Goal: Information Seeking & Learning: Check status

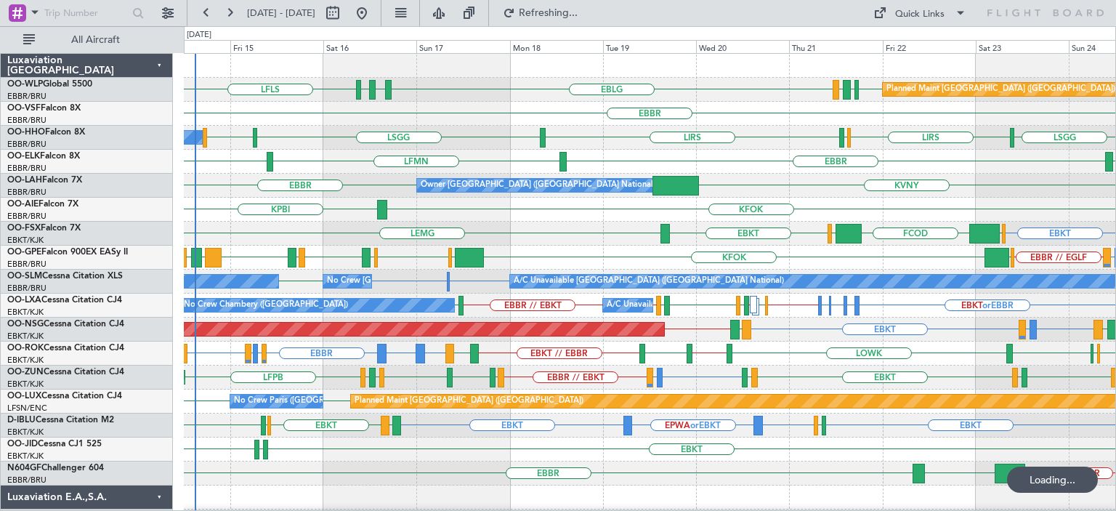
click at [537, 219] on div "KFOK KPBI" at bounding box center [649, 210] width 931 height 24
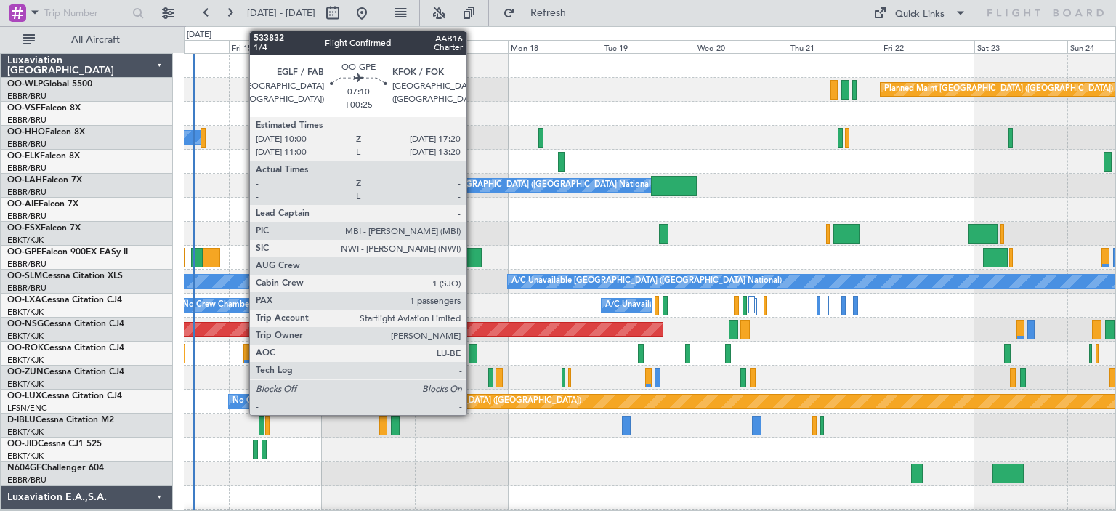
click at [472, 256] on div at bounding box center [467, 258] width 29 height 20
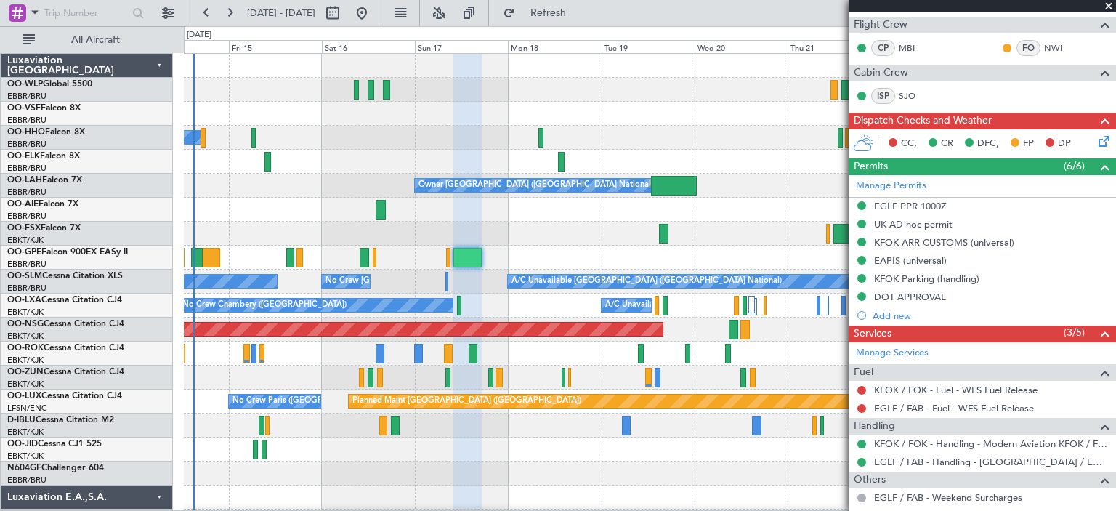
scroll to position [218, 0]
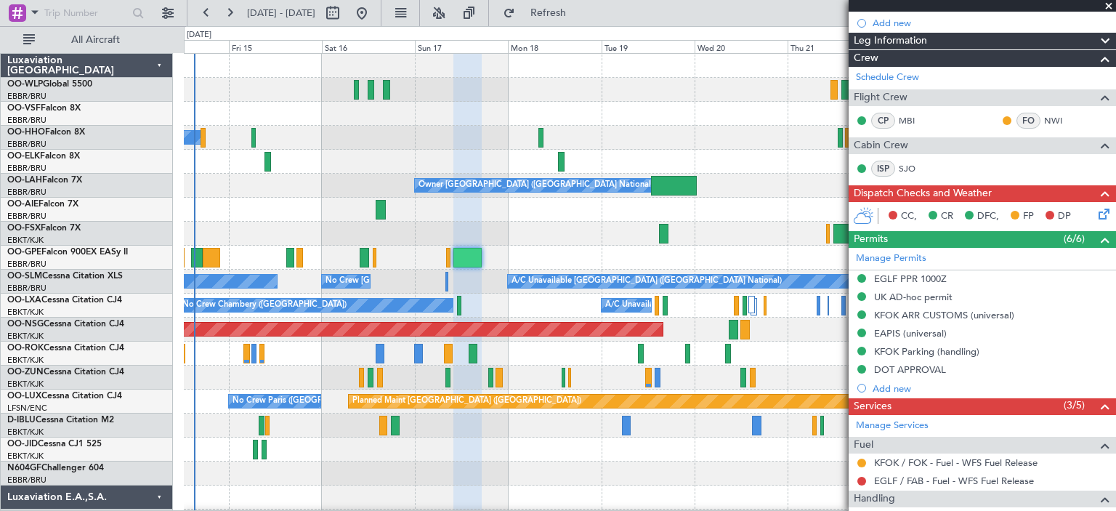
click at [407, 119] on div at bounding box center [649, 114] width 931 height 24
click at [764, 130] on div "A/C Unavailable Geneva (Cointrin)" at bounding box center [649, 138] width 931 height 24
click at [1107, 4] on span at bounding box center [1108, 6] width 15 height 13
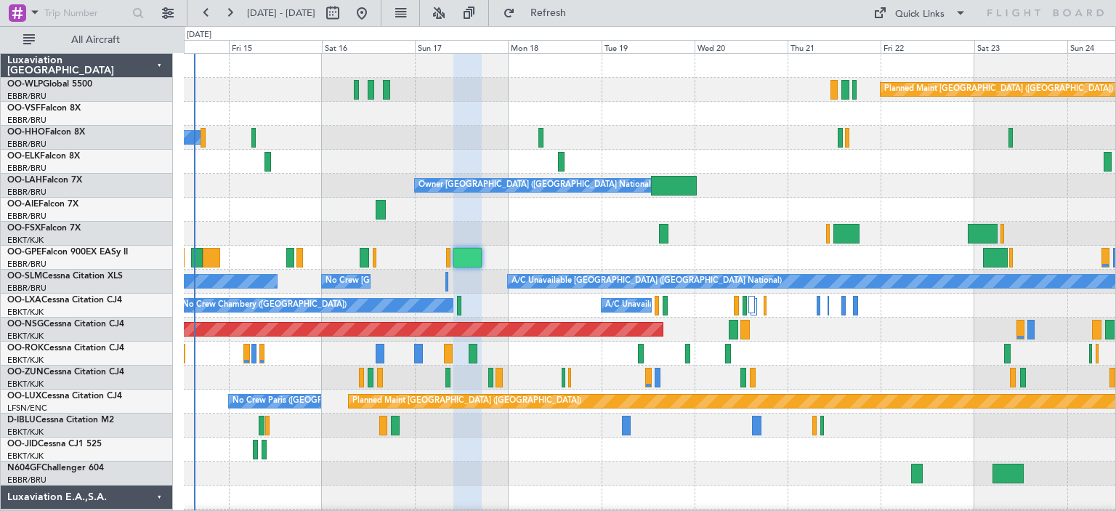
type input "0"
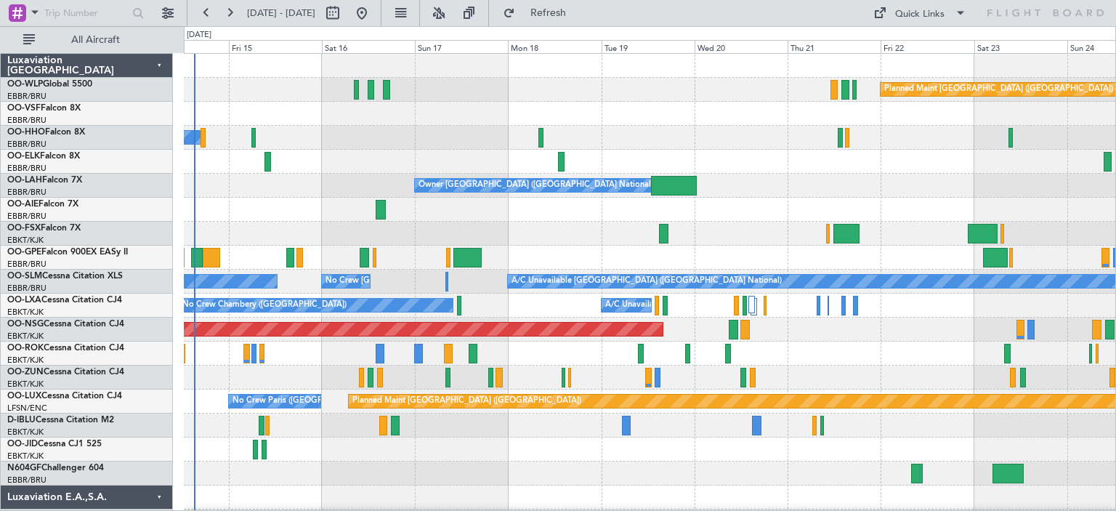
click at [620, 127] on div "A/C Unavailable Geneva (Cointrin)" at bounding box center [649, 138] width 931 height 24
click at [651, 458] on div at bounding box center [649, 449] width 931 height 24
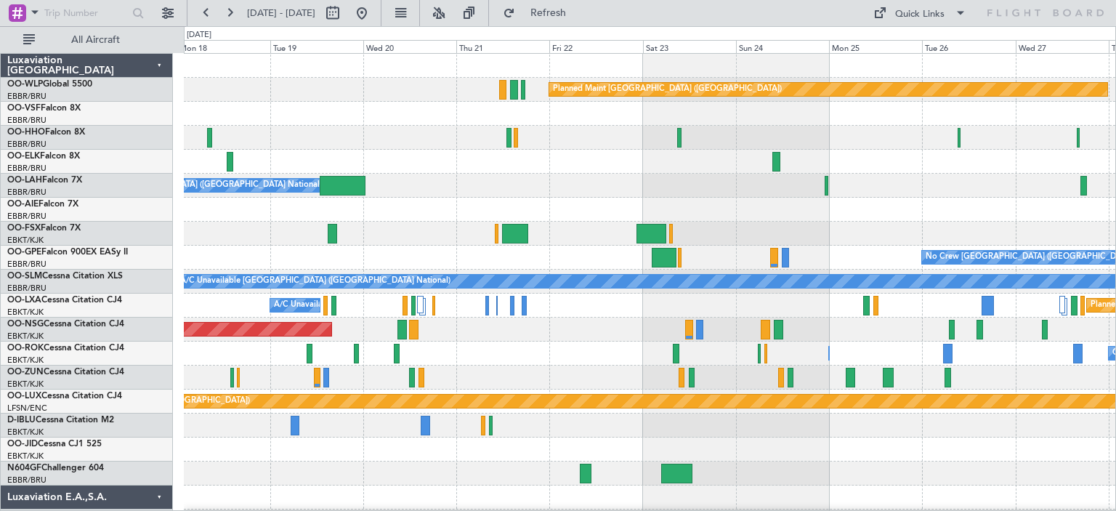
click at [710, 214] on div "Planned Maint [GEOGRAPHIC_DATA] ([GEOGRAPHIC_DATA]) Owner [GEOGRAPHIC_DATA] (Br…" at bounding box center [649, 473] width 931 height 839
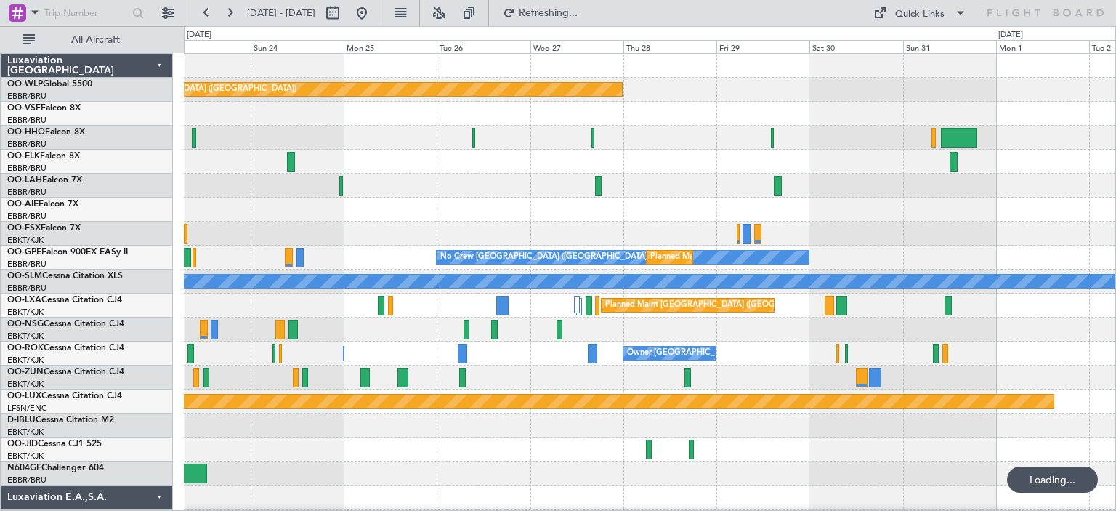
click at [401, 184] on div at bounding box center [649, 186] width 931 height 24
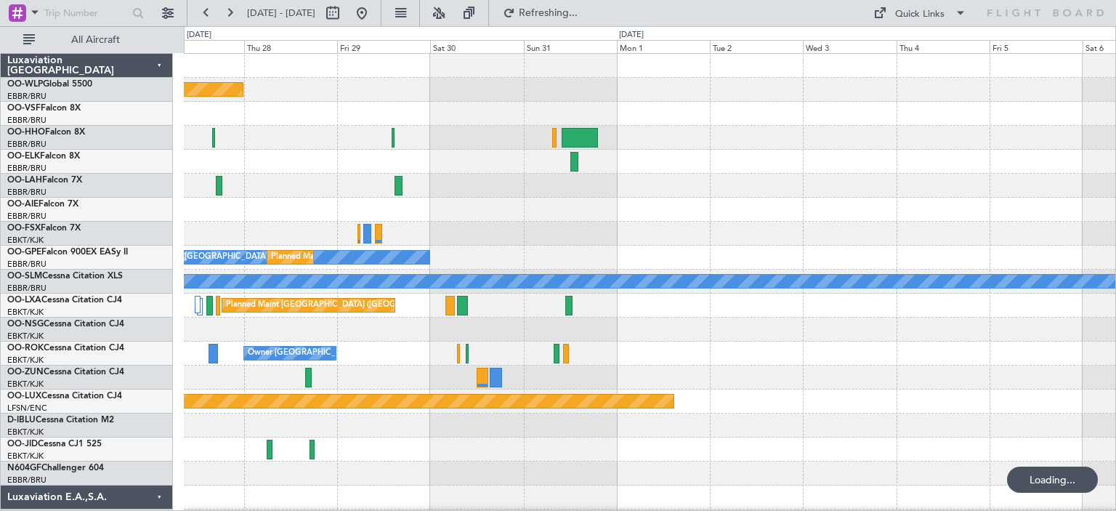
click at [237, 182] on div at bounding box center [649, 186] width 931 height 24
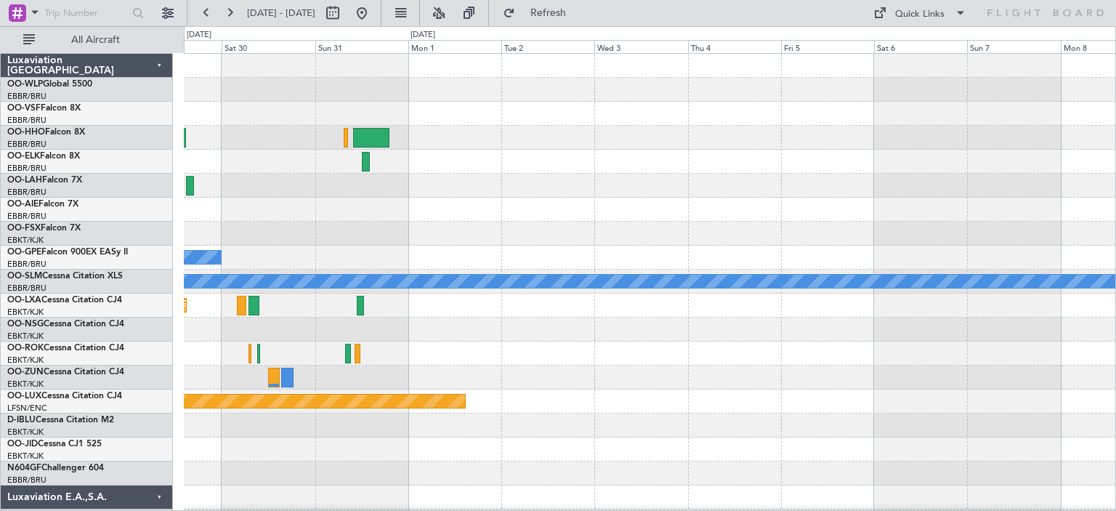
click at [391, 221] on div "Planned Maint [GEOGRAPHIC_DATA] ([GEOGRAPHIC_DATA]) No Crew [GEOGRAPHIC_DATA] (…" at bounding box center [649, 437] width 931 height 767
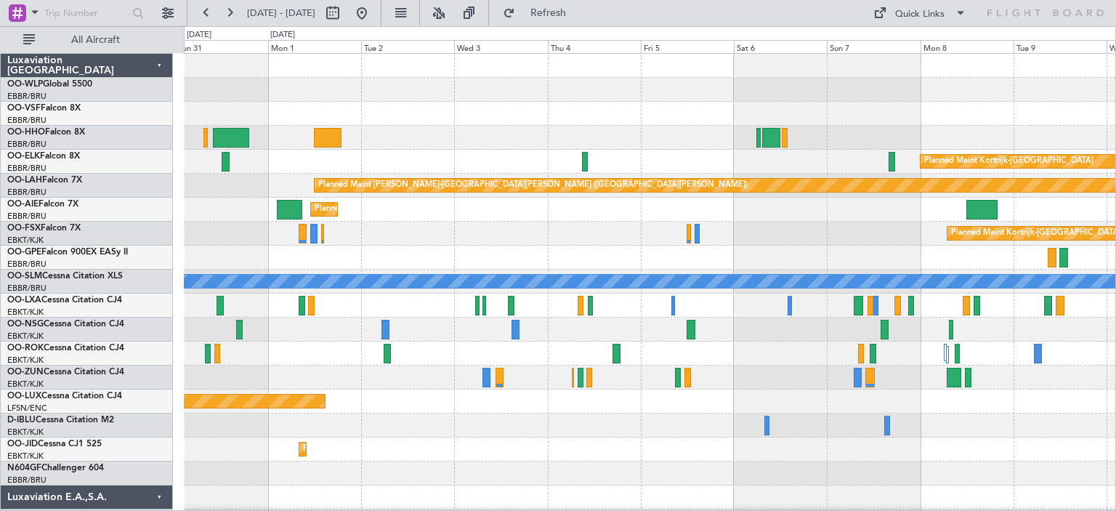
click at [644, 252] on div "Planned Maint Kortrijk-[GEOGRAPHIC_DATA] Planned [GEOGRAPHIC_DATA][PERSON_NAME]…" at bounding box center [649, 473] width 931 height 839
click at [695, 253] on div "No Crew [GEOGRAPHIC_DATA] ([GEOGRAPHIC_DATA] National) Planned Maint [GEOGRAPHI…" at bounding box center [649, 258] width 931 height 24
click at [550, 115] on div at bounding box center [649, 114] width 931 height 24
click at [373, 12] on button at bounding box center [361, 12] width 23 height 23
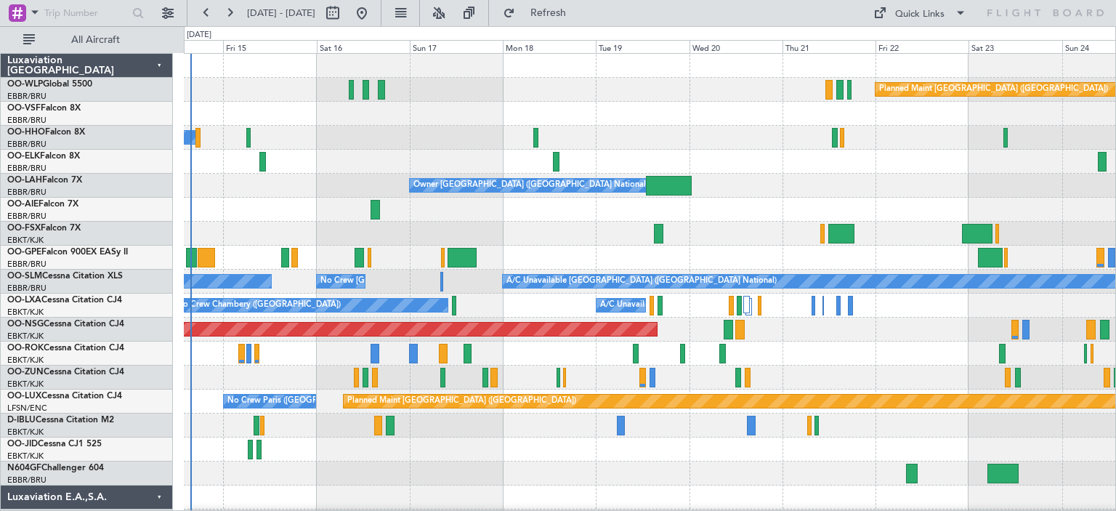
click at [567, 214] on div at bounding box center [649, 210] width 931 height 24
click at [356, 188] on div "Owner [GEOGRAPHIC_DATA] ([GEOGRAPHIC_DATA] National)" at bounding box center [649, 186] width 931 height 24
click at [450, 7] on button at bounding box center [438, 12] width 23 height 23
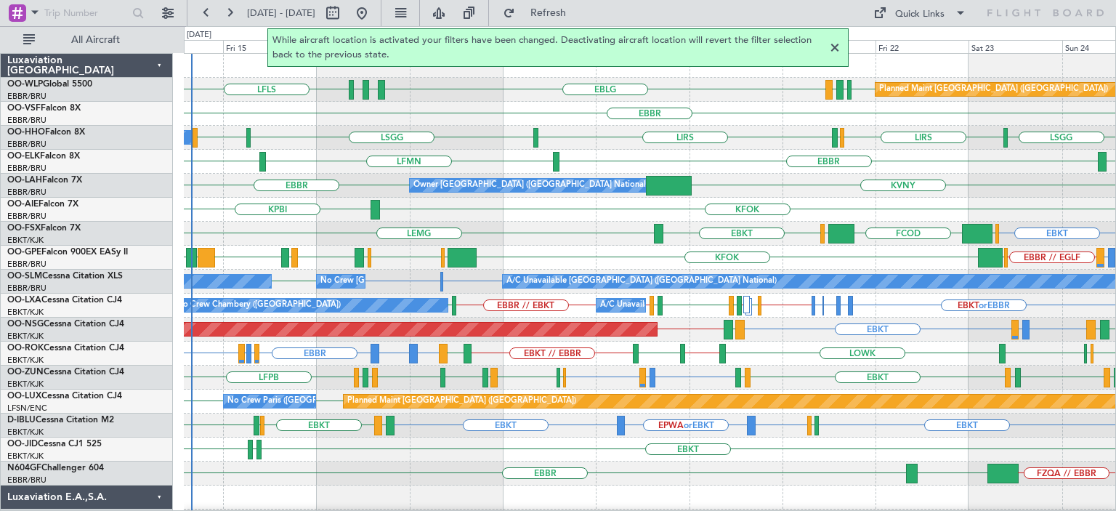
click at [834, 46] on div at bounding box center [834, 47] width 17 height 17
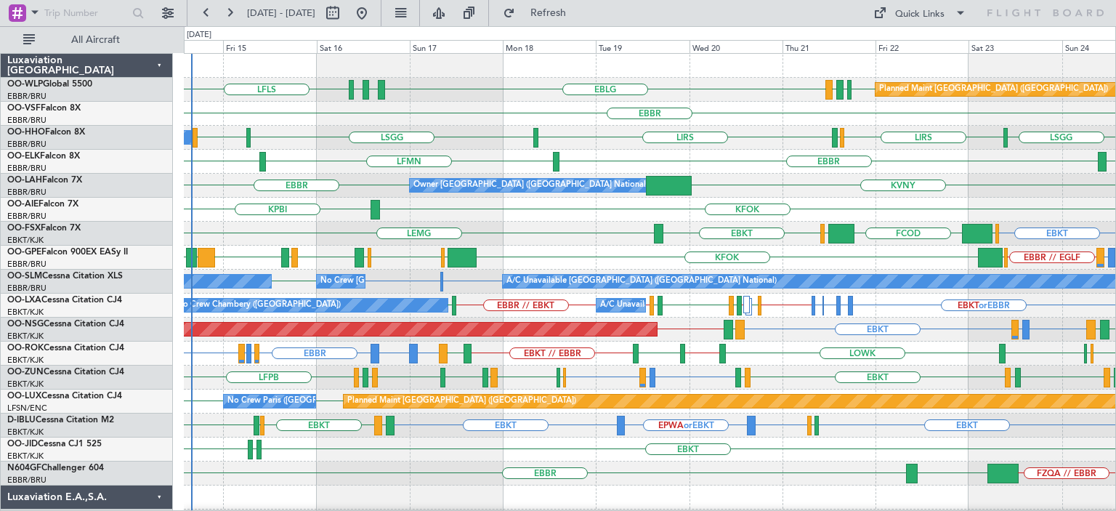
click at [459, 147] on div "LSZH LIRS [GEOGRAPHIC_DATA] [GEOGRAPHIC_DATA] LIRS LIRS A/C Unavailable Geneva …" at bounding box center [649, 138] width 931 height 24
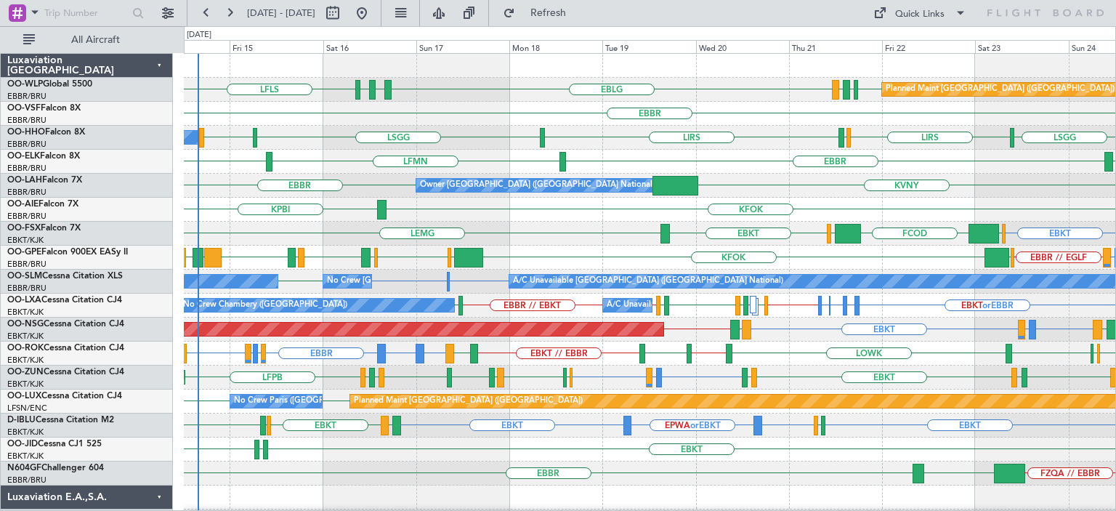
click at [460, 142] on div "LSZH LIRS [GEOGRAPHIC_DATA] [GEOGRAPHIC_DATA] LIRS LIRS A/C Unavailable Geneva …" at bounding box center [649, 138] width 931 height 24
